Goal: Task Accomplishment & Management: Manage account settings

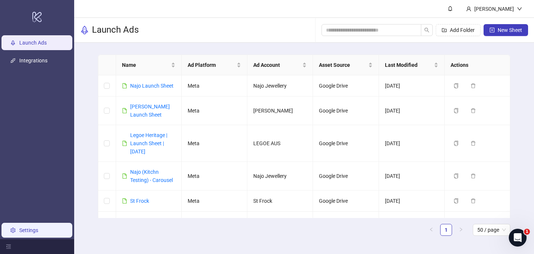
click at [26, 230] on link "Settings" at bounding box center [28, 230] width 19 height 6
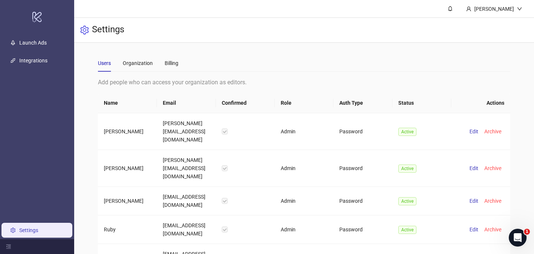
scroll to position [37, 0]
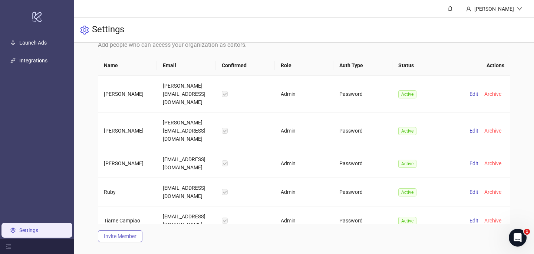
click at [118, 237] on span "Invite Member" at bounding box center [120, 236] width 33 height 6
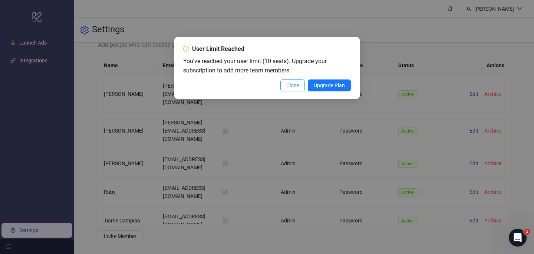
click at [292, 84] on span "Close" at bounding box center [292, 85] width 13 height 6
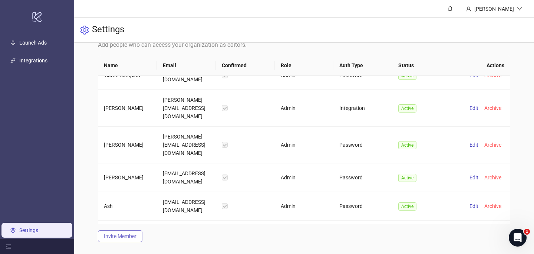
click at [121, 232] on button "Invite Member" at bounding box center [120, 236] width 45 height 12
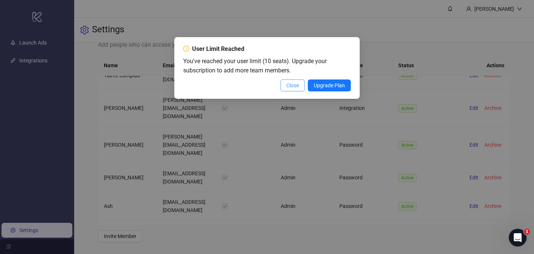
click at [291, 85] on span "Close" at bounding box center [292, 85] width 13 height 6
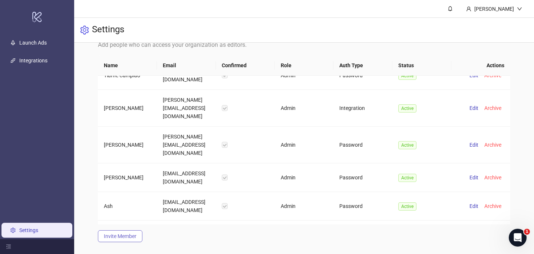
click at [130, 237] on span "Invite Member" at bounding box center [120, 236] width 33 height 6
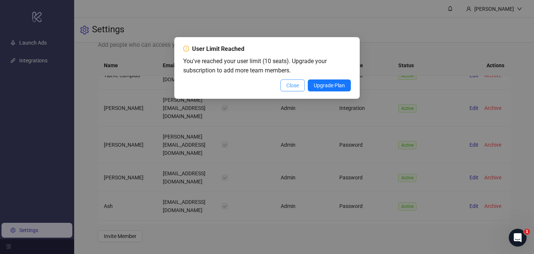
click at [290, 83] on span "Close" at bounding box center [292, 85] width 13 height 6
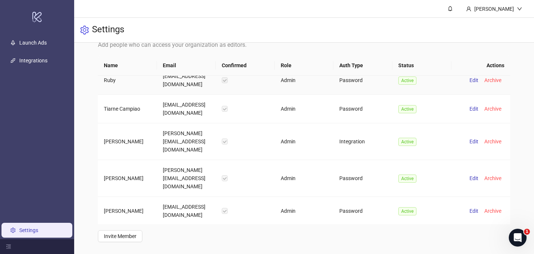
scroll to position [120, 0]
